Goal: Communication & Community: Answer question/provide support

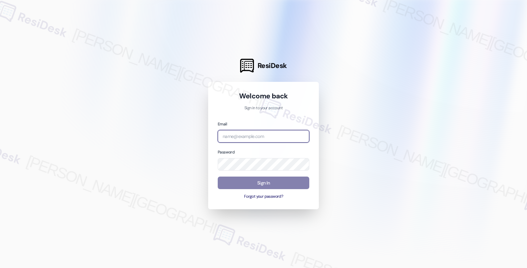
click at [241, 137] on input "email" at bounding box center [264, 136] width 92 height 13
type input "[EMAIL_ADDRESS][PERSON_NAME][DOMAIN_NAME]"
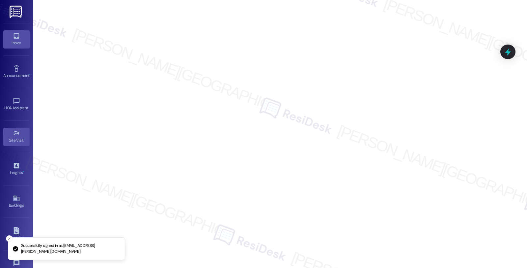
click at [14, 42] on div "Inbox" at bounding box center [16, 43] width 33 height 7
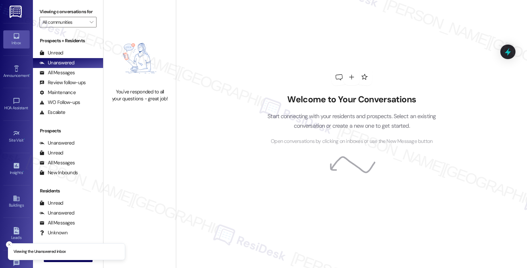
click at [15, 37] on icon at bounding box center [16, 35] width 7 height 7
